Goal: Task Accomplishment & Management: Manage account settings

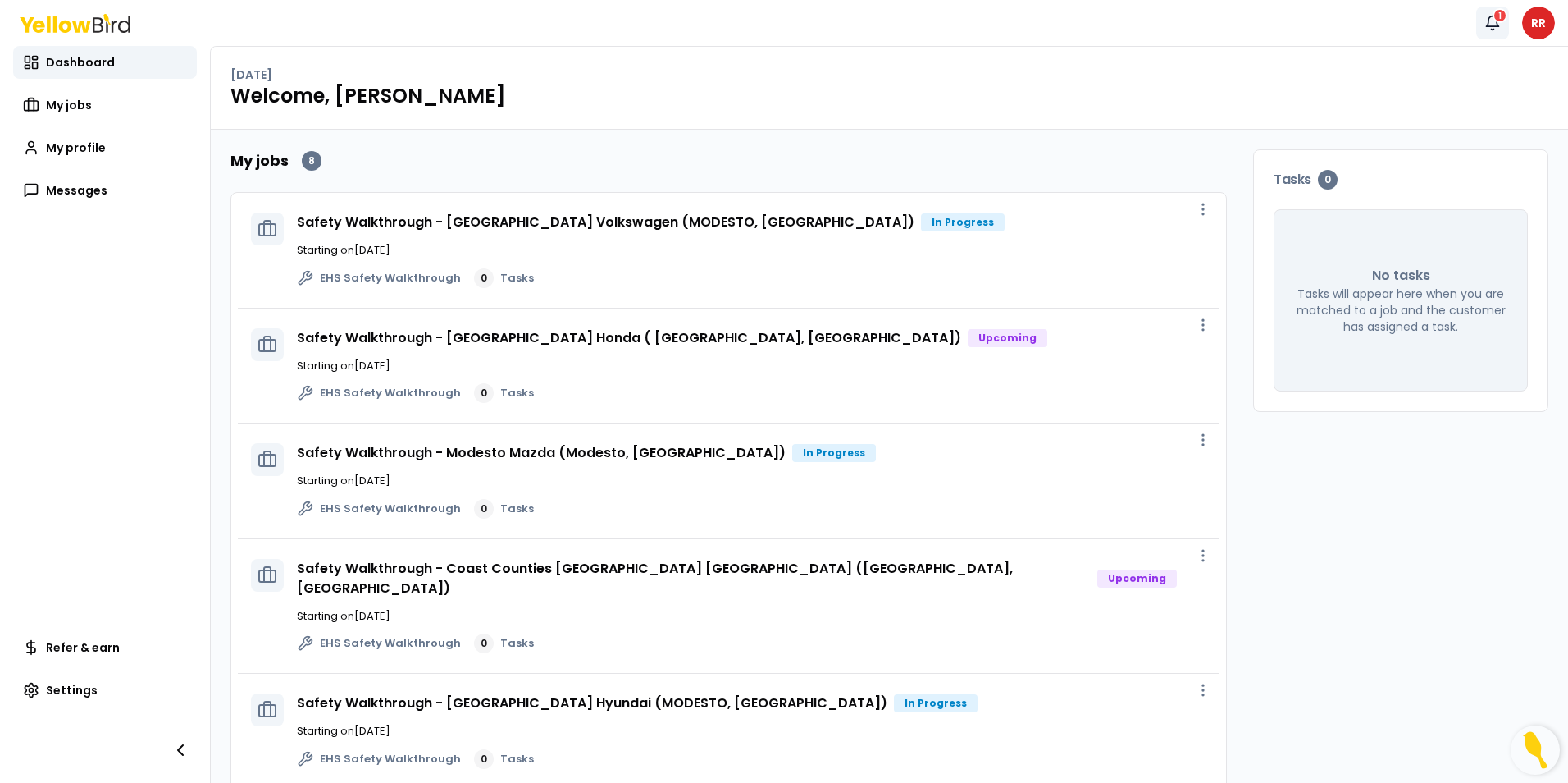
click at [1490, 22] on icon "button" at bounding box center [1493, 23] width 17 height 17
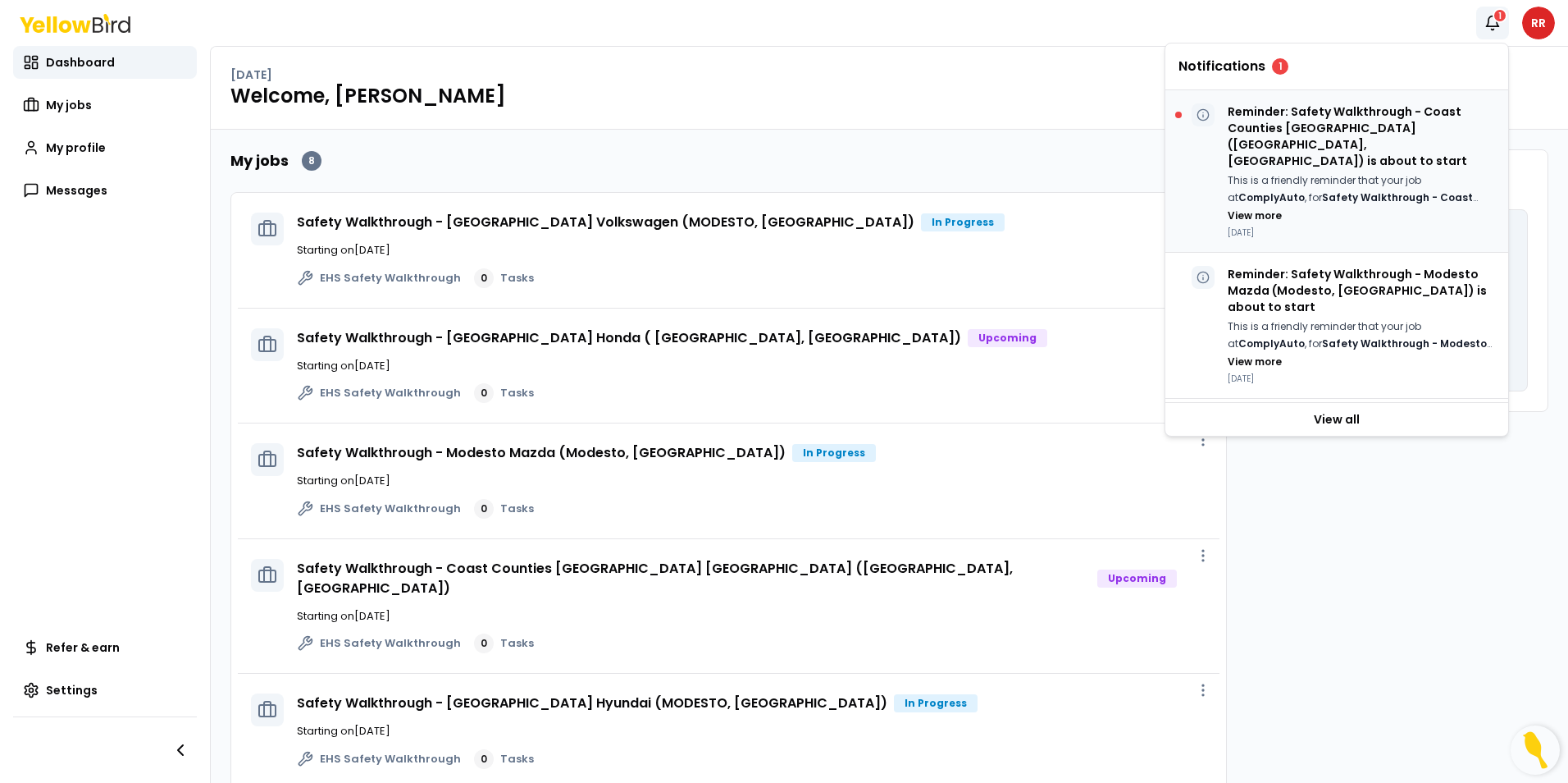
click at [1331, 113] on p "Reminder: Safety Walkthrough - Coast Counties [GEOGRAPHIC_DATA] ([GEOGRAPHIC_DA…" at bounding box center [1361, 136] width 267 height 66
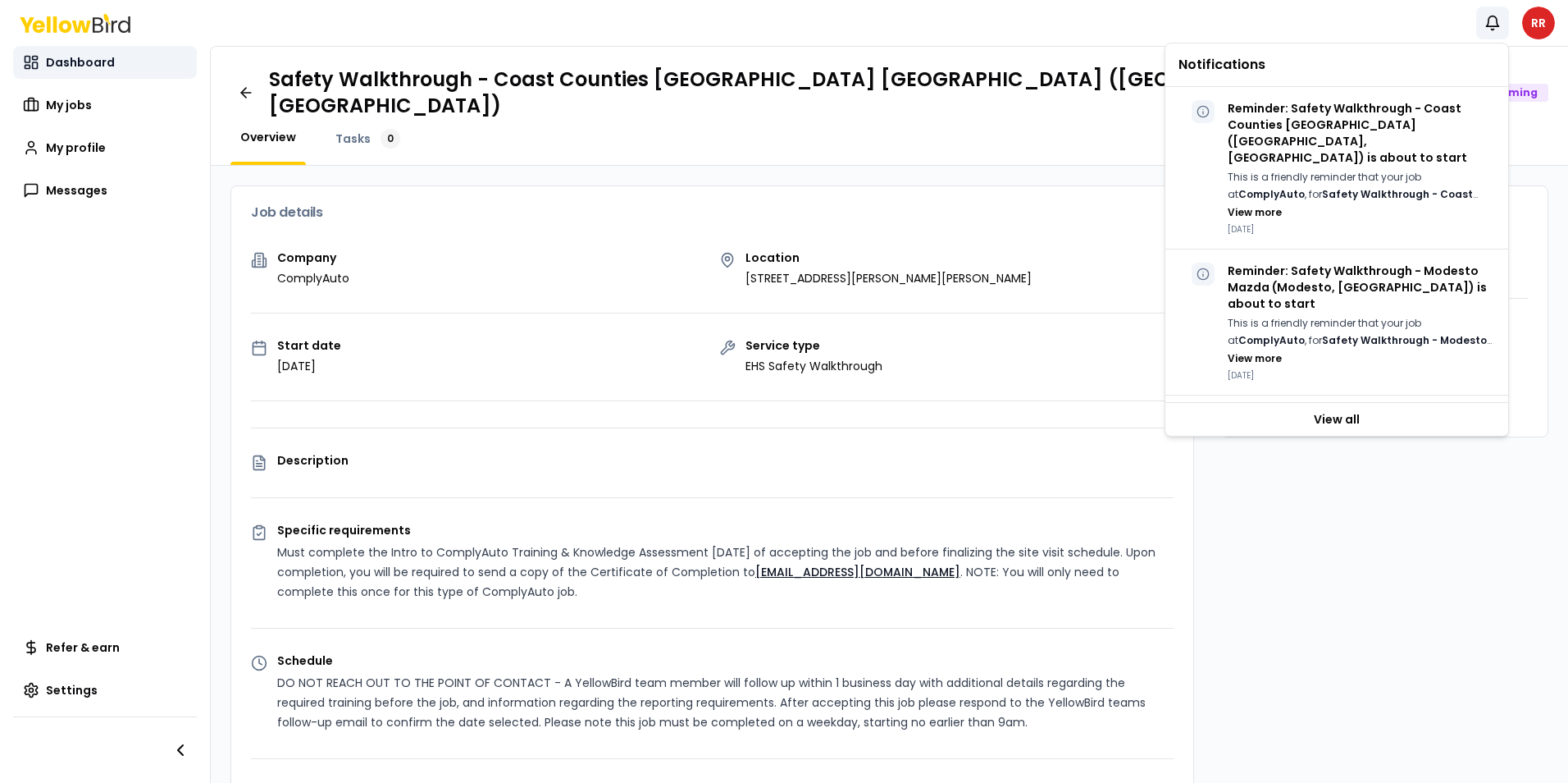
click at [91, 57] on span "Dashboard" at bounding box center [81, 63] width 69 height 17
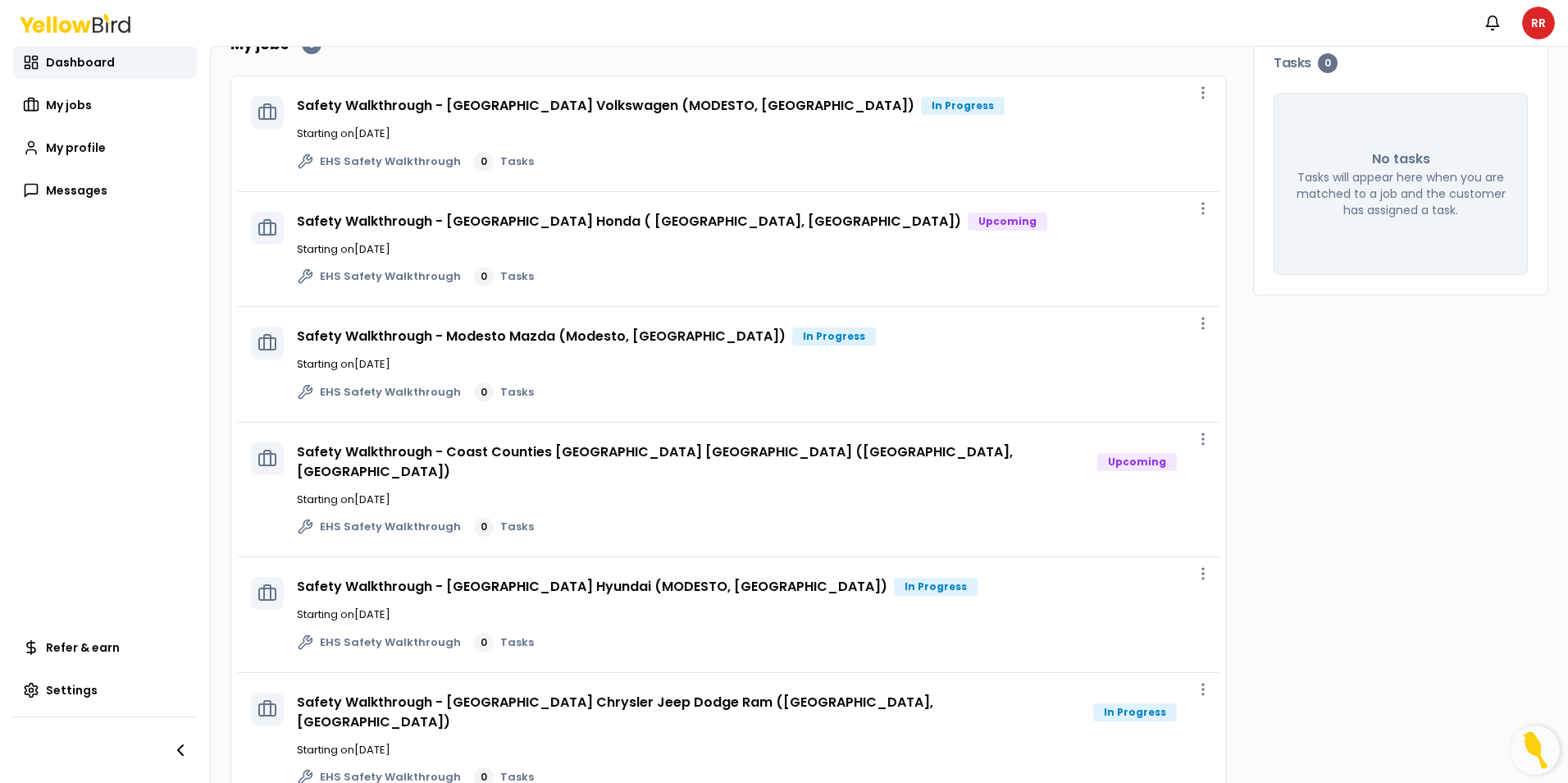
scroll to position [164, 0]
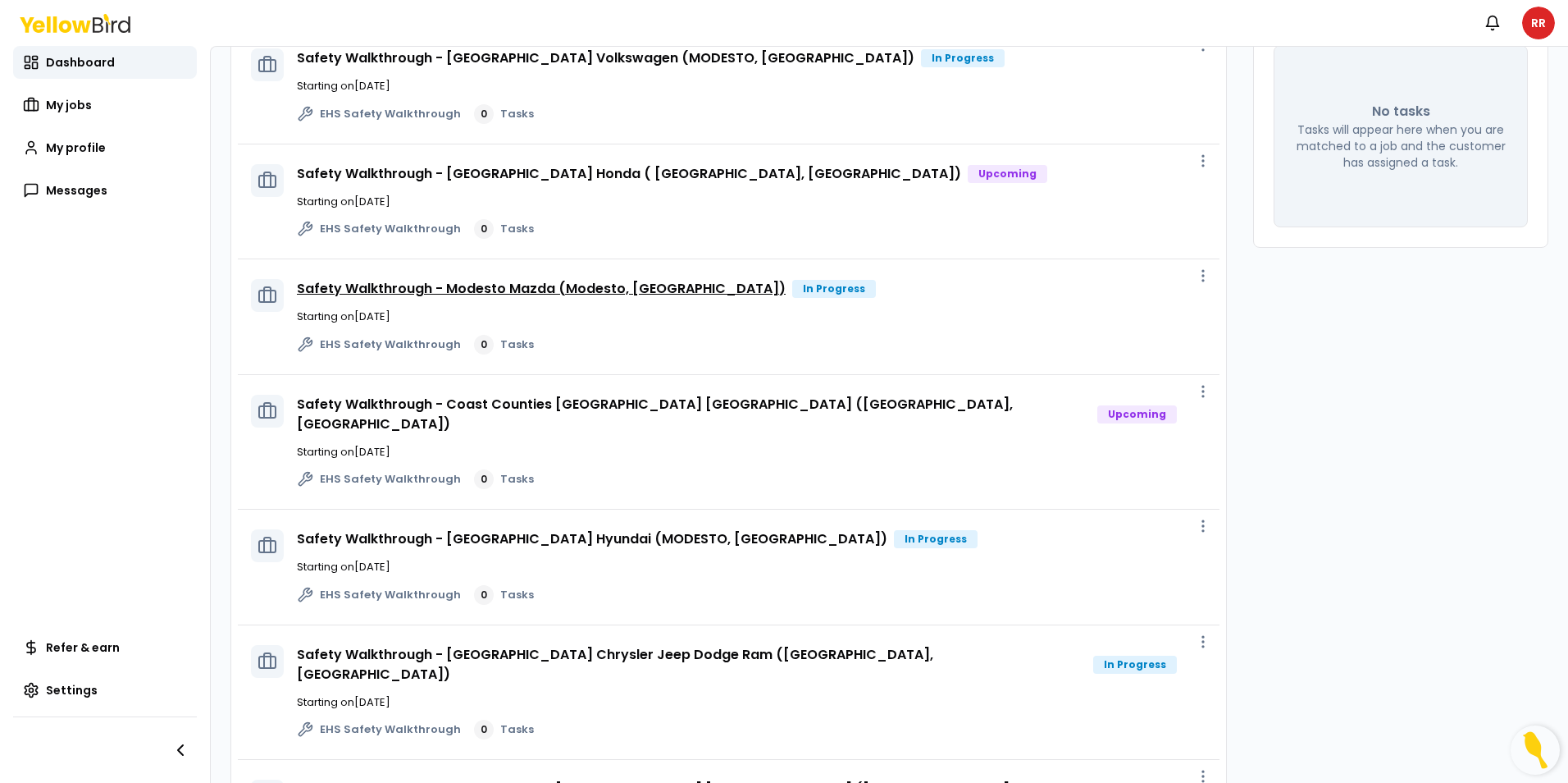
click at [599, 282] on link "Safety Walkthrough - Modesto Mazda (Modesto, [GEOGRAPHIC_DATA])" at bounding box center [542, 289] width 489 height 19
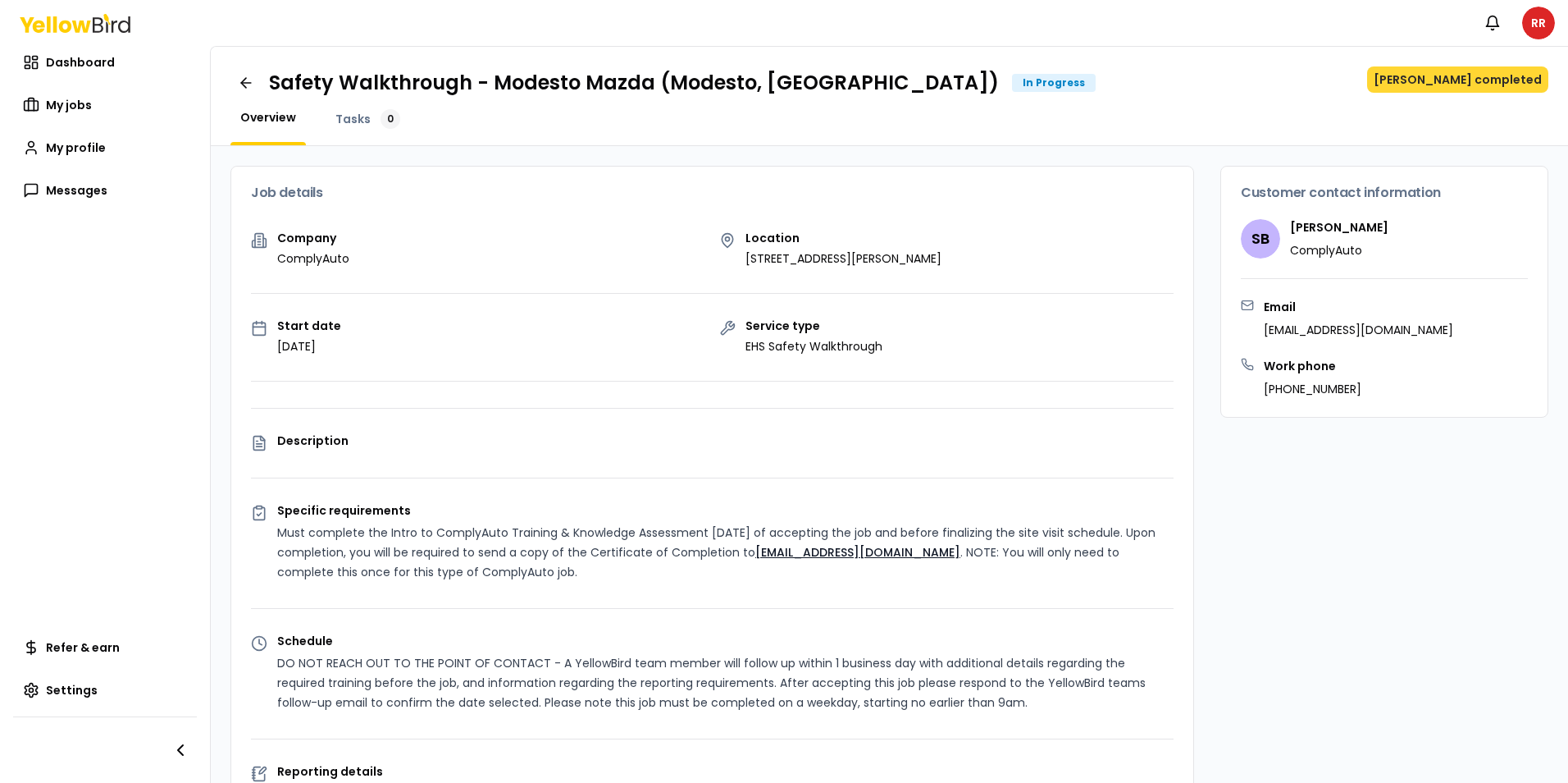
click at [1501, 84] on button "[PERSON_NAME] completed" at bounding box center [1457, 80] width 181 height 26
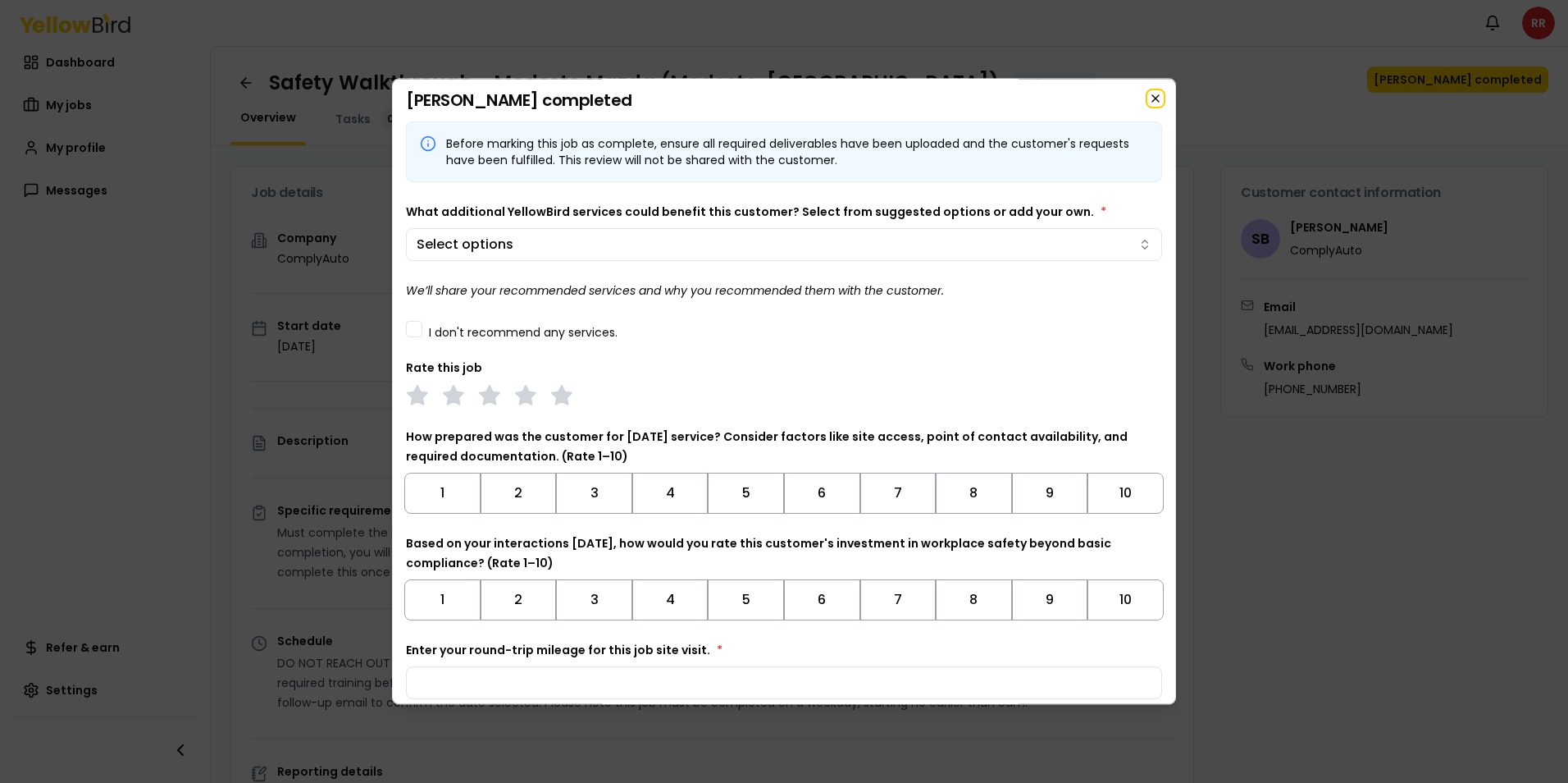
click at [1149, 99] on icon "button" at bounding box center [1156, 98] width 13 height 13
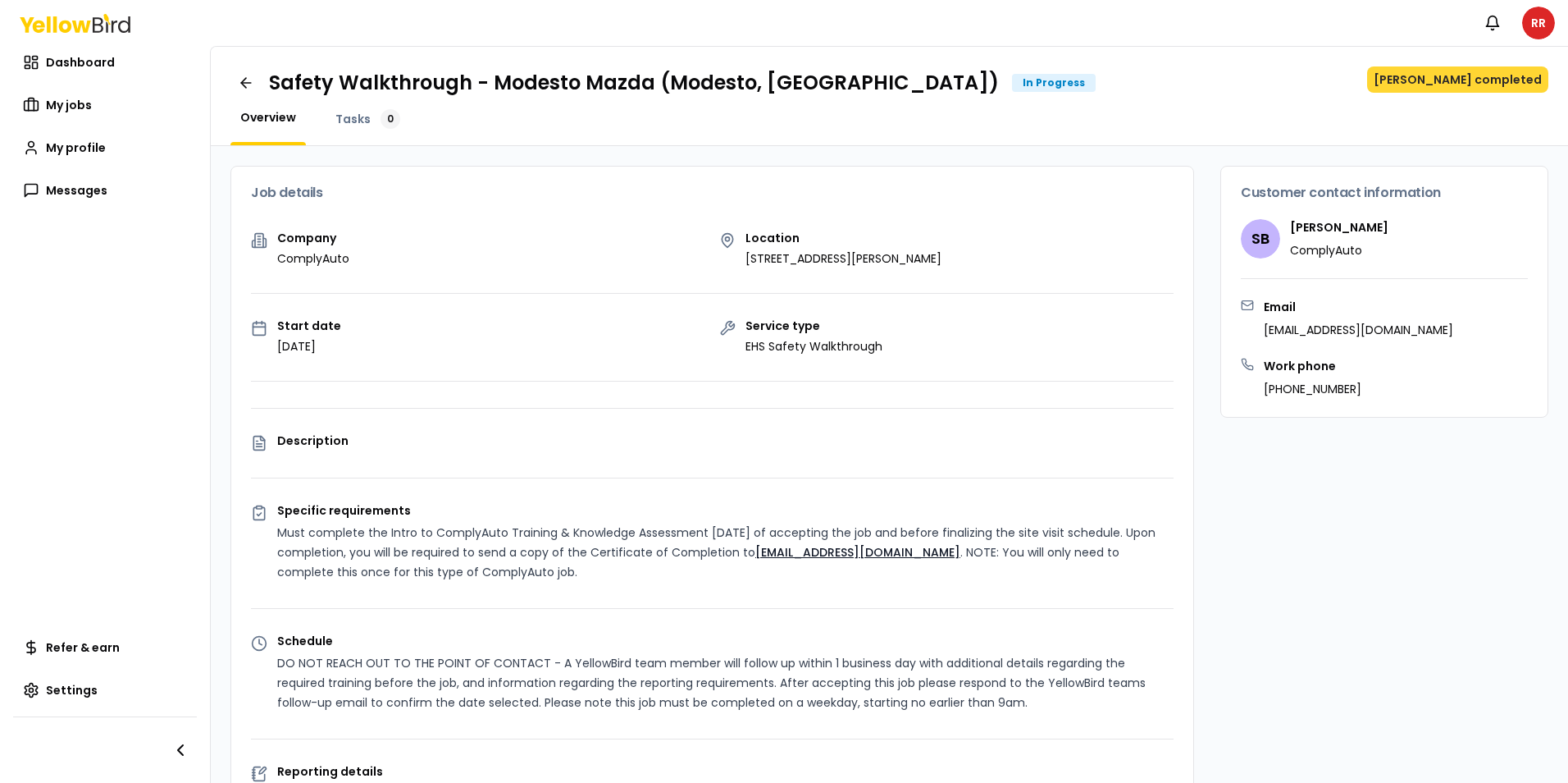
click at [1452, 78] on button "[PERSON_NAME] completed" at bounding box center [1457, 80] width 181 height 26
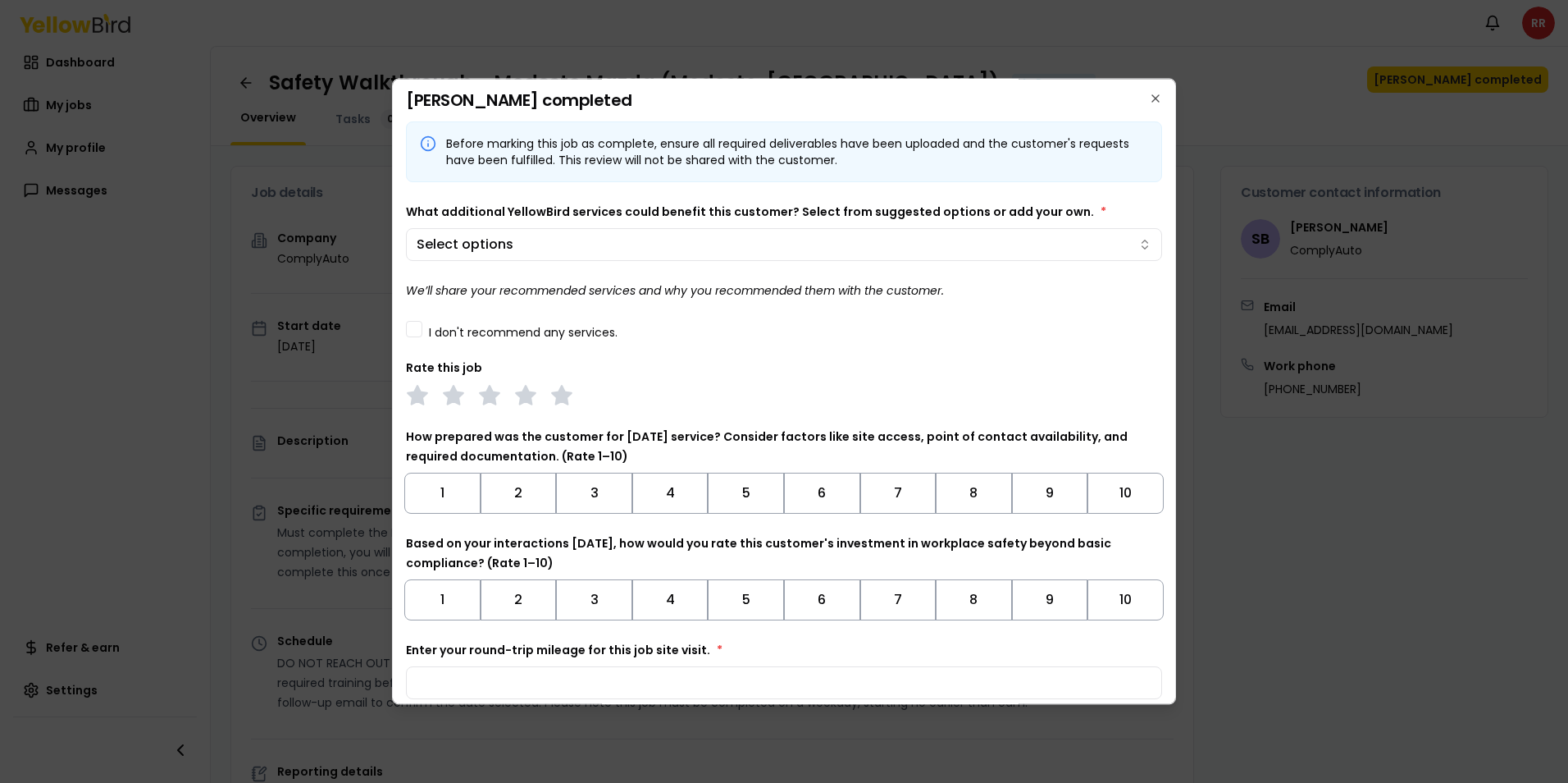
click at [419, 325] on button "I don't recommend any services." at bounding box center [414, 329] width 17 height 17
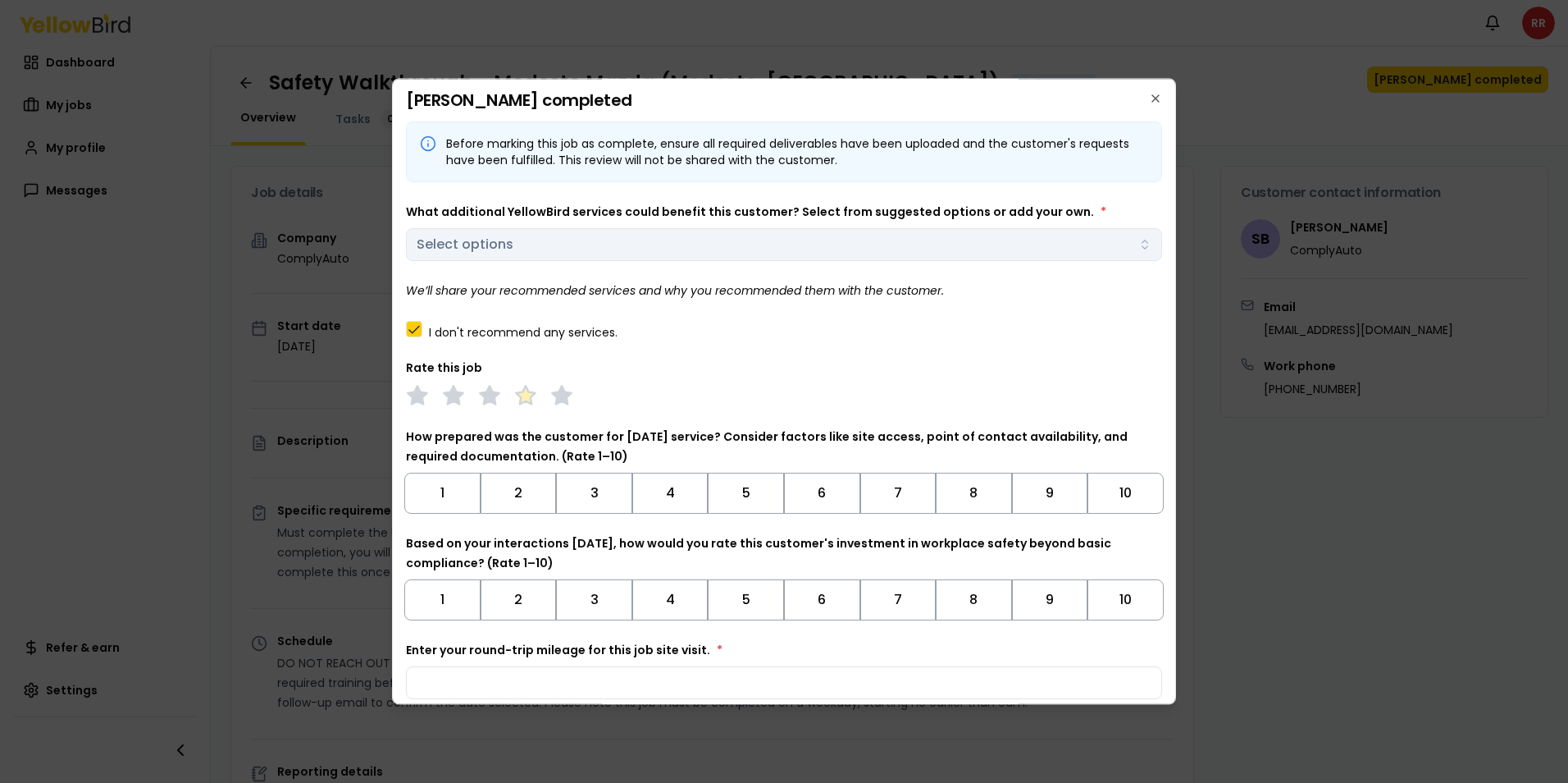
click at [531, 392] on polygon at bounding box center [525, 395] width 19 height 18
click at [1034, 498] on button "9" at bounding box center [1050, 493] width 76 height 41
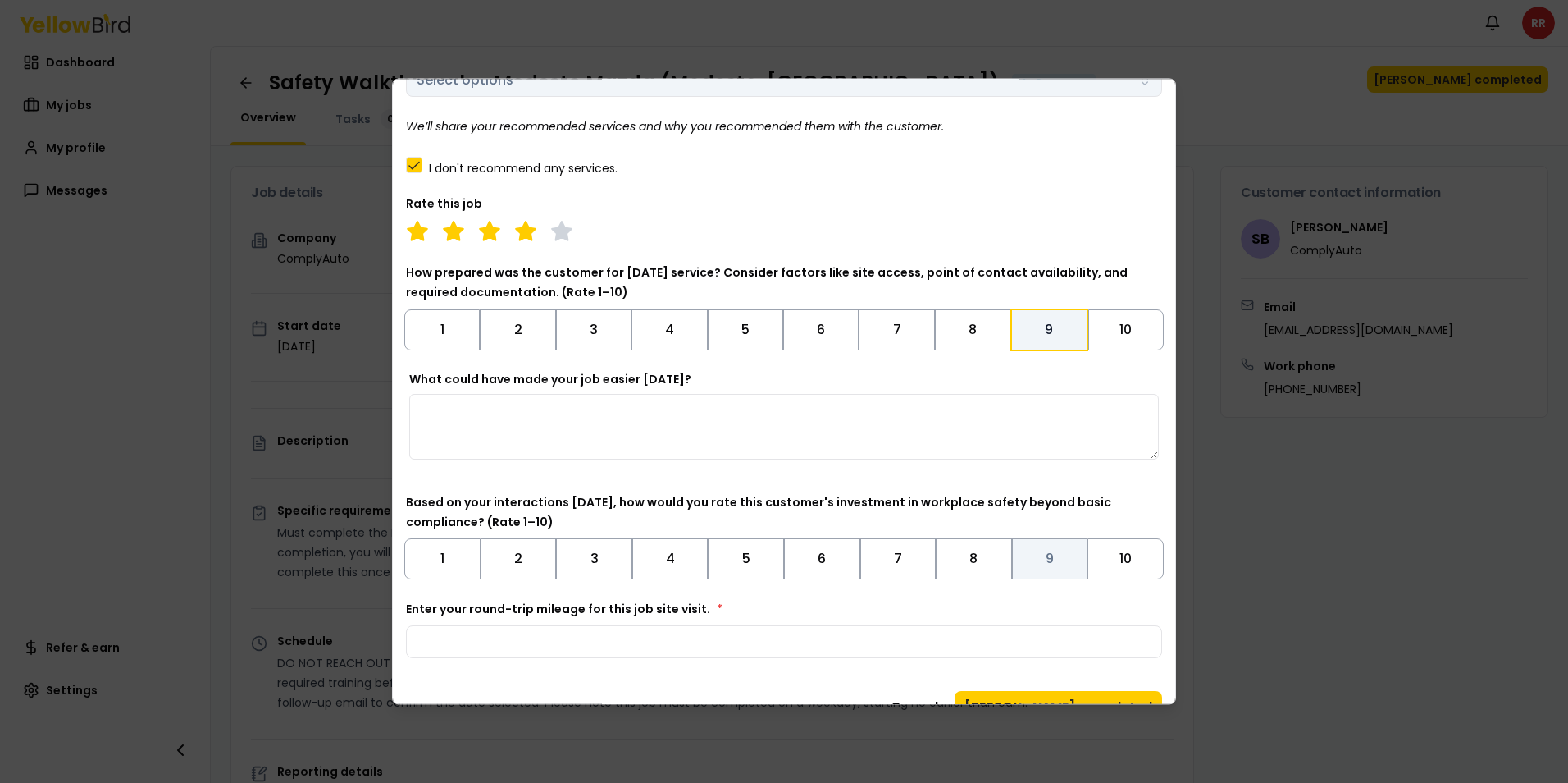
scroll to position [198, 0]
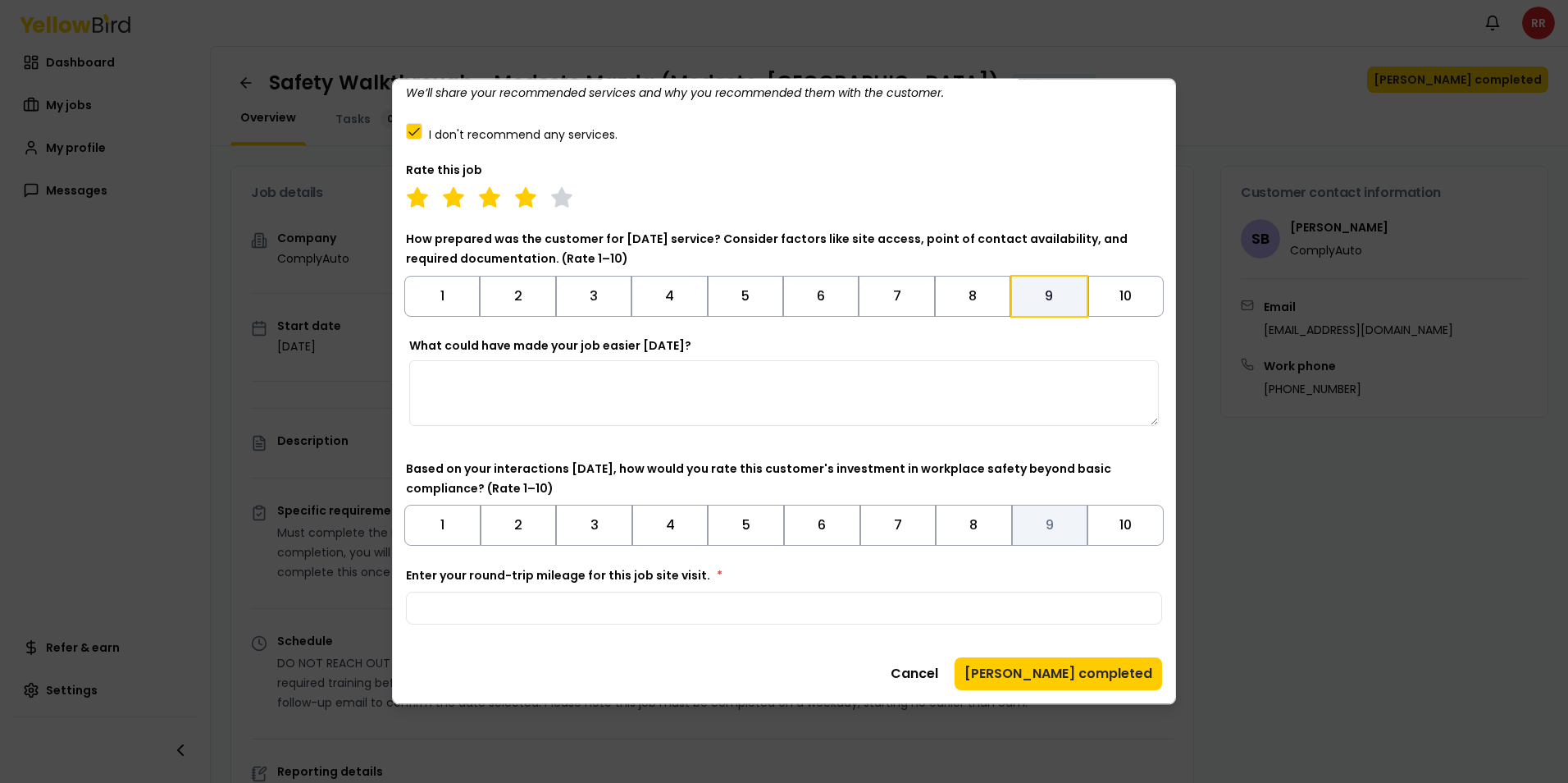
click at [1035, 522] on button "9" at bounding box center [1050, 525] width 76 height 41
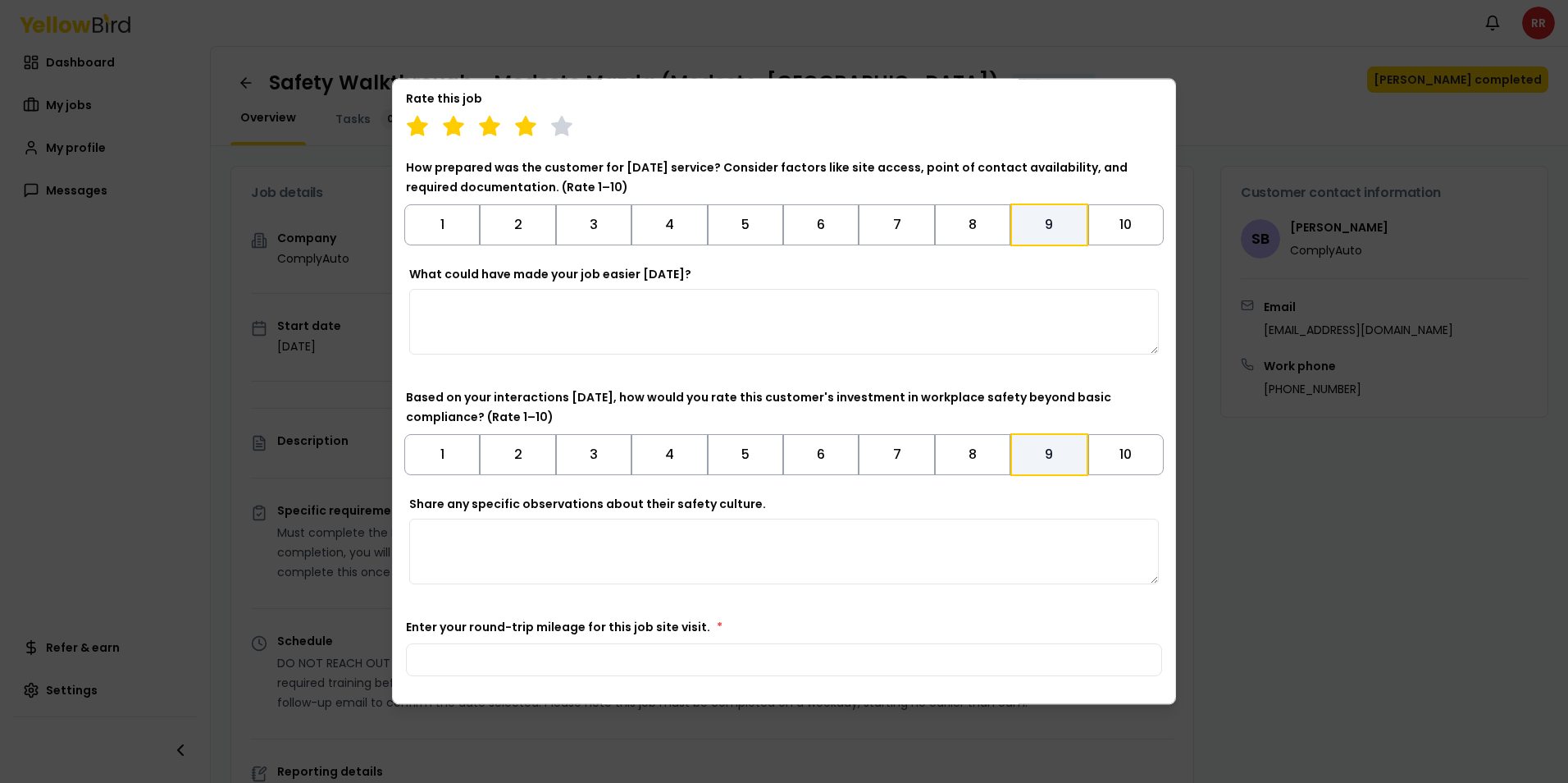
scroll to position [321, 0]
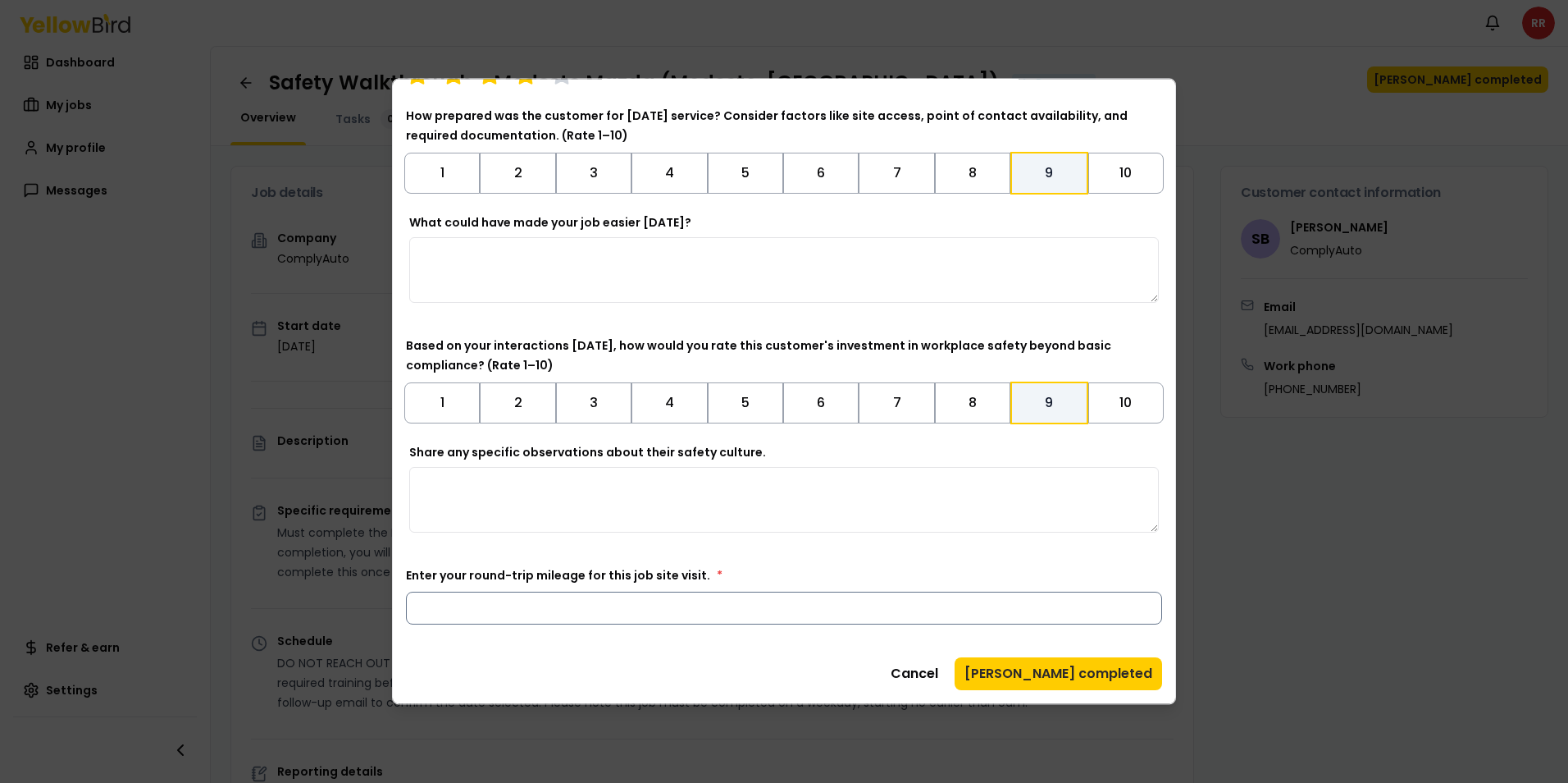
click at [561, 608] on input "Enter your round-trip mileage for this job site visit. *" at bounding box center [784, 608] width 756 height 33
type input "*"
click at [1131, 671] on button "[PERSON_NAME] completed" at bounding box center [1058, 673] width 207 height 33
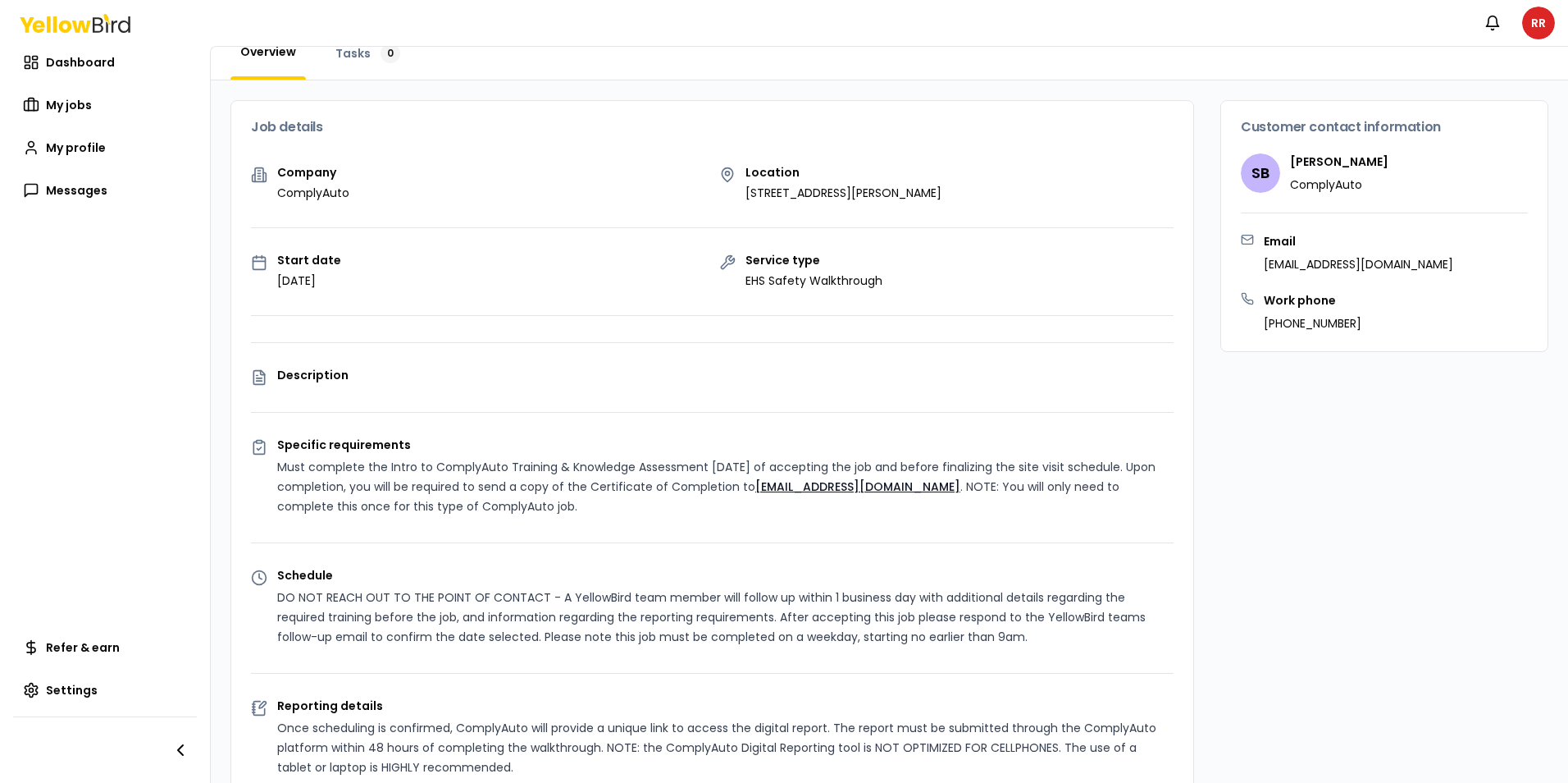
scroll to position [0, 0]
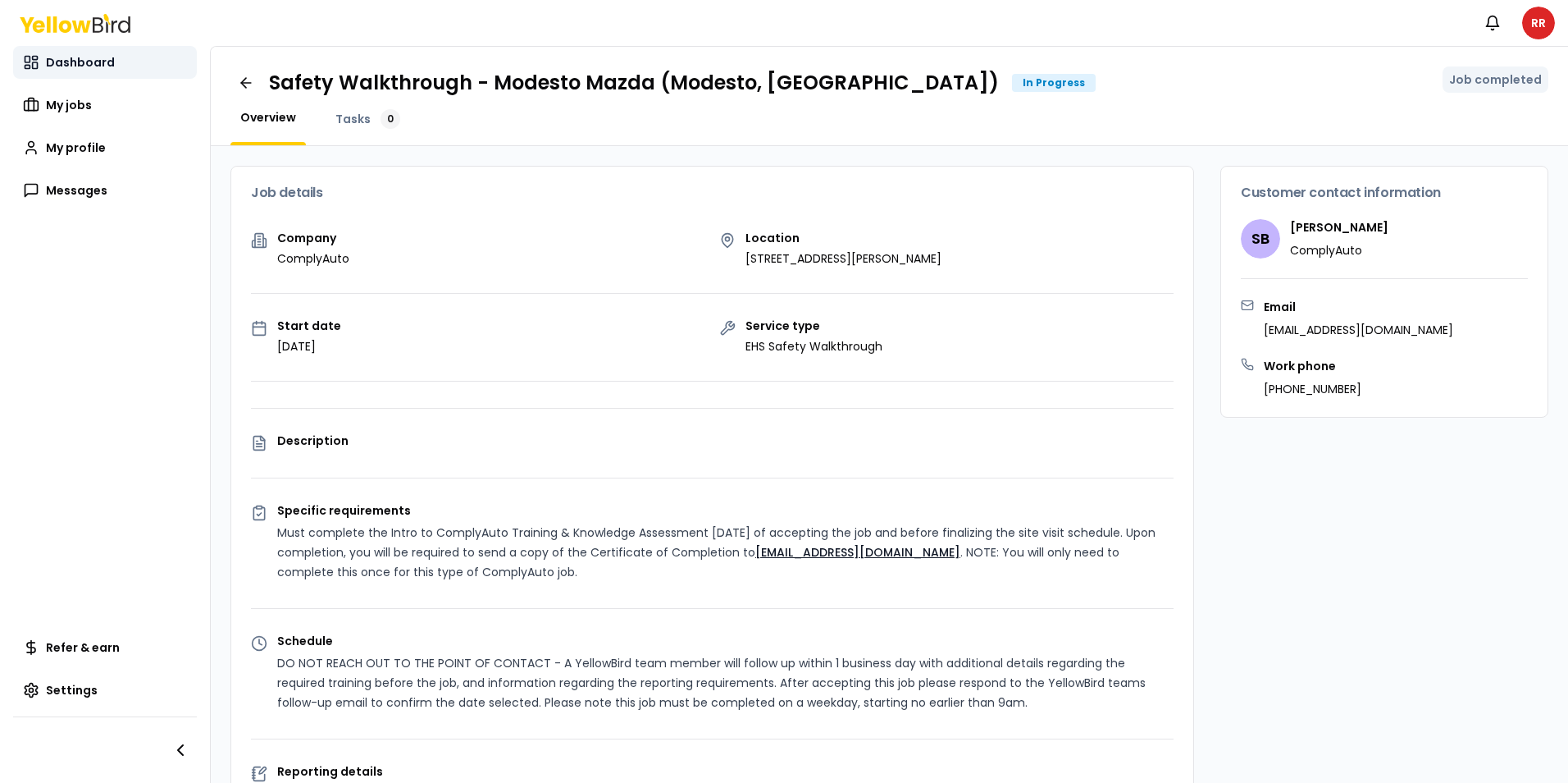
click at [46, 55] on span "Dashboard" at bounding box center [81, 63] width 69 height 17
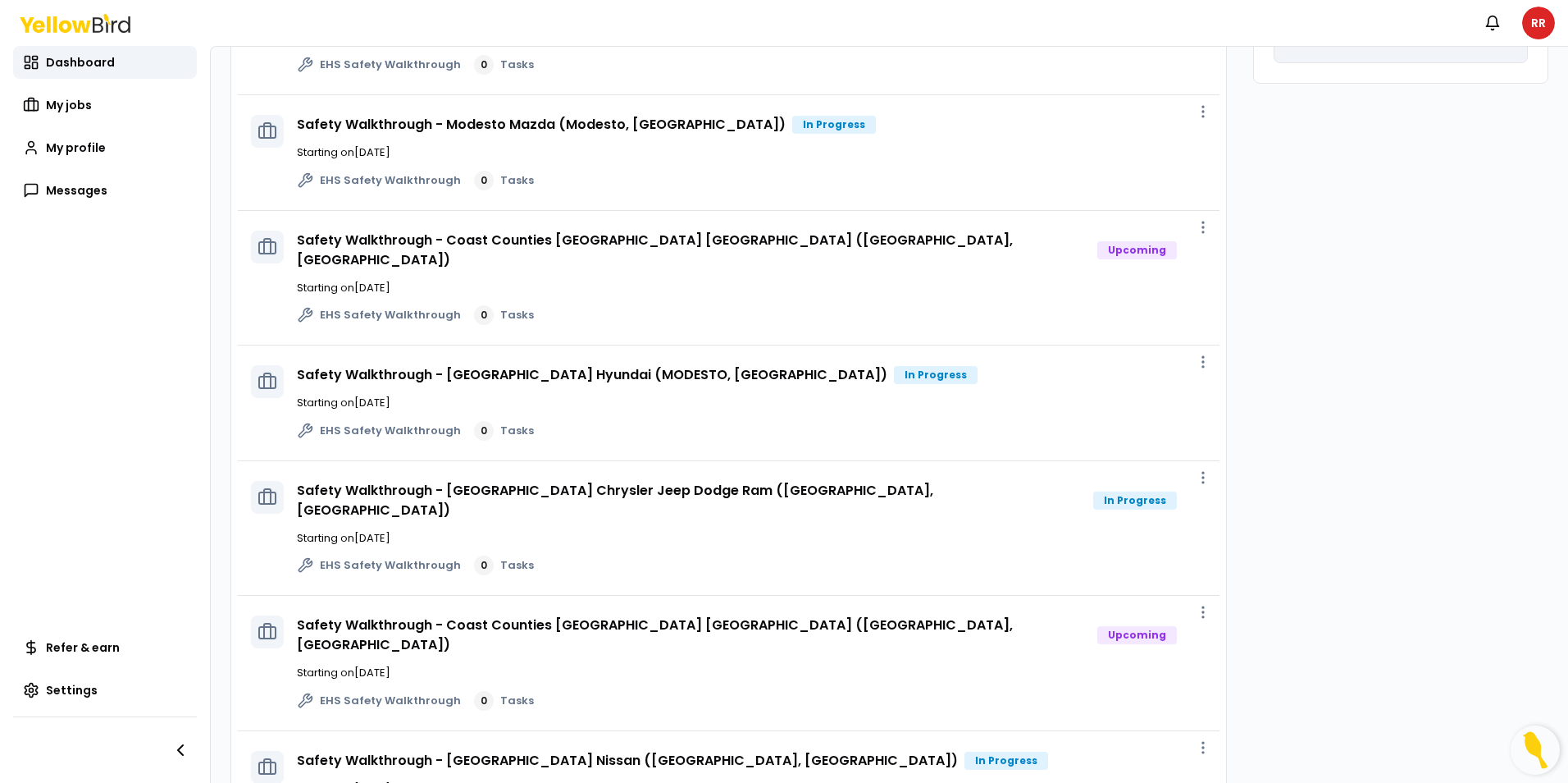
scroll to position [352, 0]
